Goal: Find specific page/section: Find specific page/section

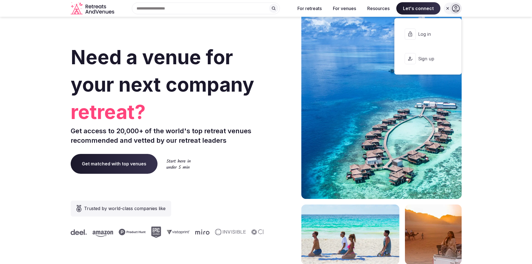
click at [451, 32] on icon at bounding box center [449, 34] width 4 height 4
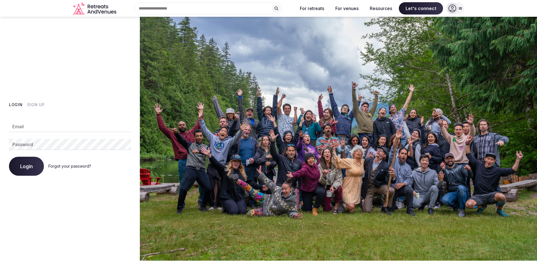
type input "**********"
click at [59, 127] on input "**********" at bounding box center [70, 126] width 122 height 11
click at [22, 165] on span "Login" at bounding box center [26, 166] width 13 height 6
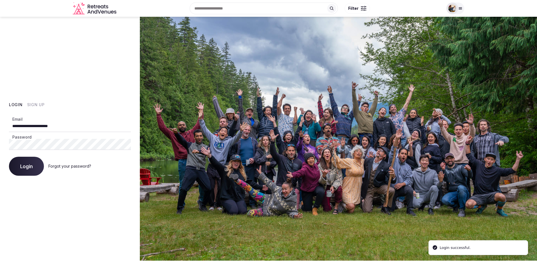
click at [22, 165] on span "Login" at bounding box center [26, 166] width 13 height 6
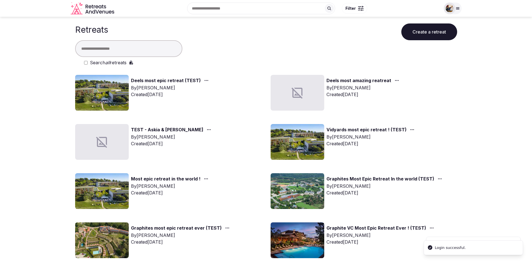
click at [329, 10] on icon at bounding box center [329, 8] width 4 height 4
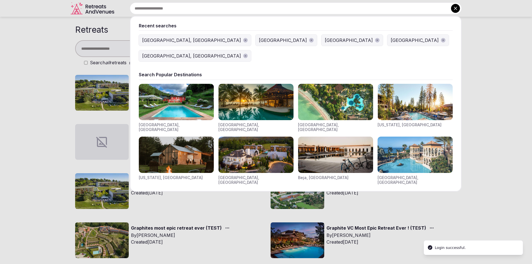
click at [161, 40] on div "[GEOGRAPHIC_DATA], [GEOGRAPHIC_DATA]" at bounding box center [191, 40] width 99 height 7
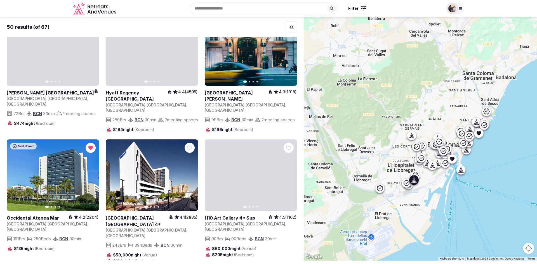
scroll to position [1916, 0]
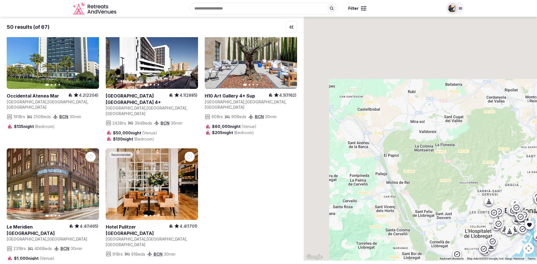
drag, startPoint x: 415, startPoint y: 94, endPoint x: 492, endPoint y: 160, distance: 101.2
click at [492, 160] on div at bounding box center [419, 139] width 233 height 244
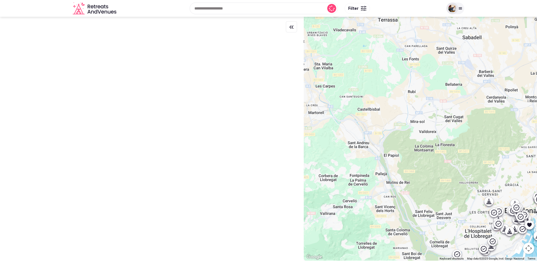
scroll to position [0, 0]
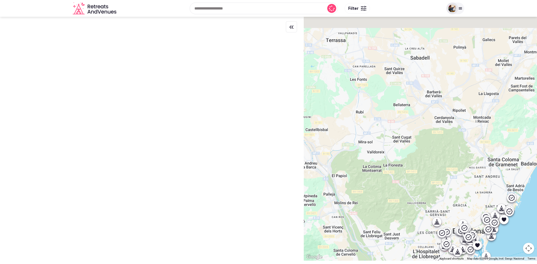
drag, startPoint x: 450, startPoint y: 139, endPoint x: 380, endPoint y: 167, distance: 75.5
click at [380, 167] on div at bounding box center [419, 139] width 233 height 244
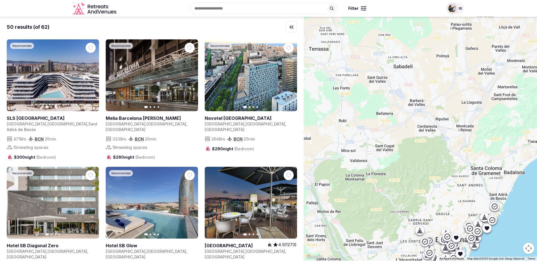
click at [380, 167] on div at bounding box center [419, 139] width 233 height 244
